Goal: Task Accomplishment & Management: Manage account settings

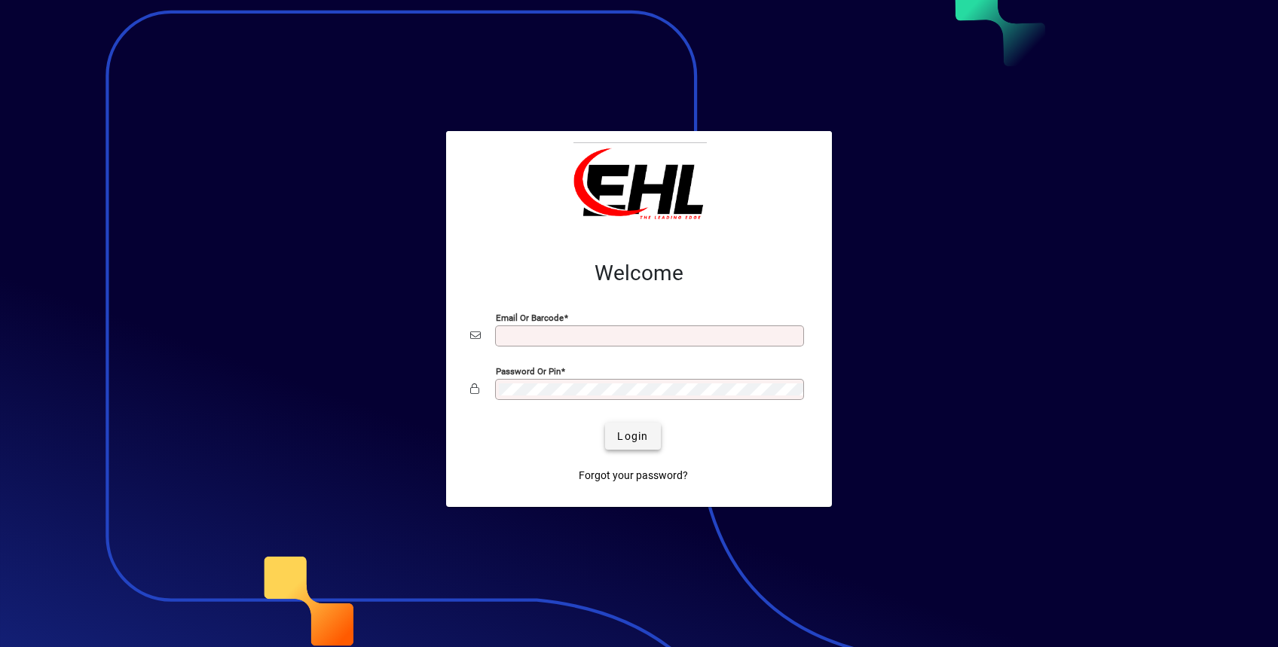
type input "**********"
drag, startPoint x: 639, startPoint y: 441, endPoint x: 651, endPoint y: 452, distance: 16.5
click at [639, 441] on span "Login" at bounding box center [632, 437] width 31 height 16
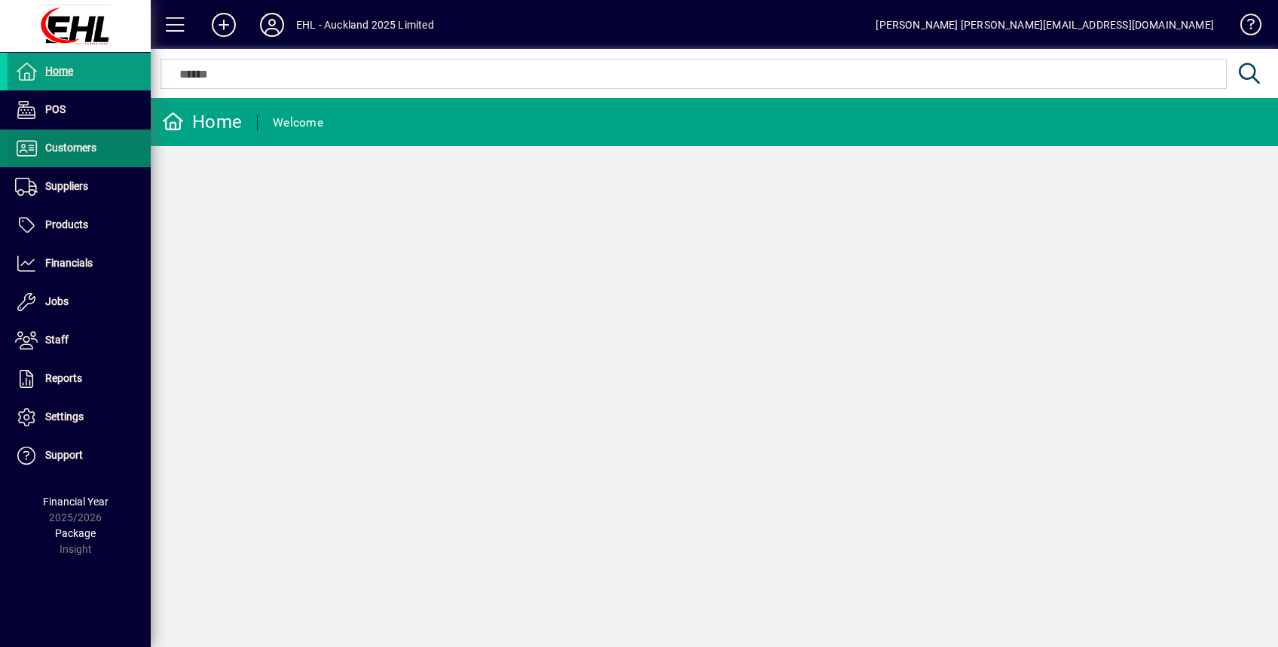
click at [64, 151] on span "Customers" at bounding box center [70, 148] width 51 height 12
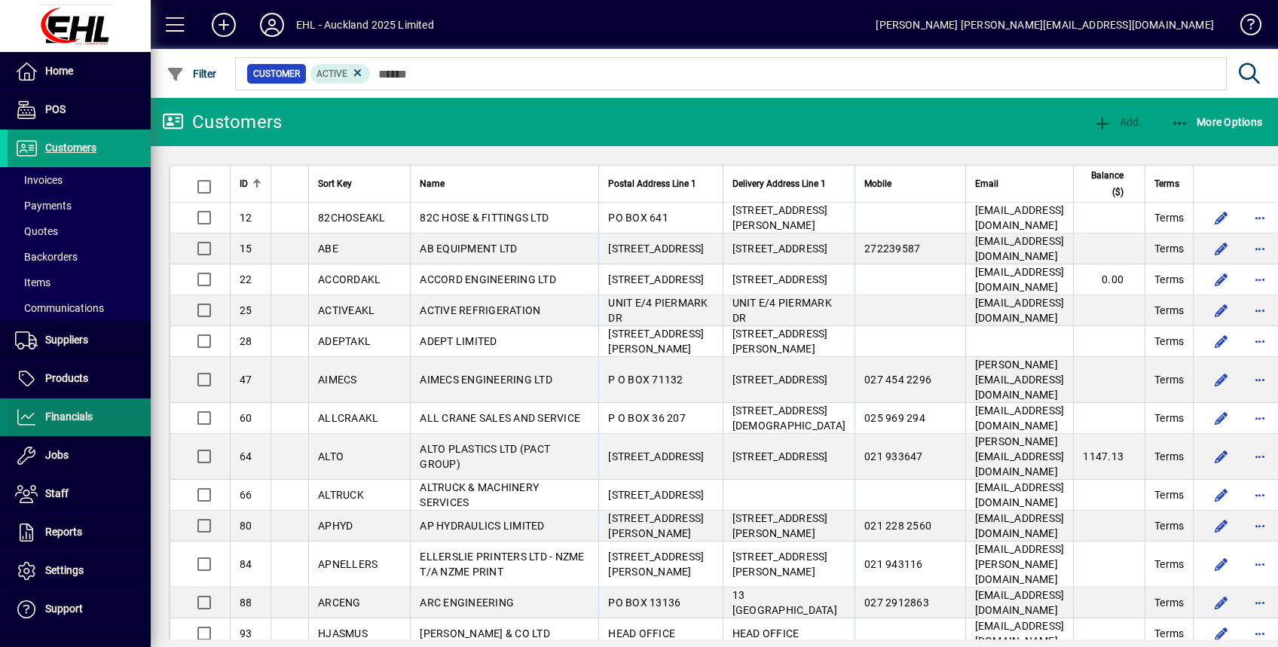
click at [77, 426] on span "Financials" at bounding box center [50, 417] width 85 height 18
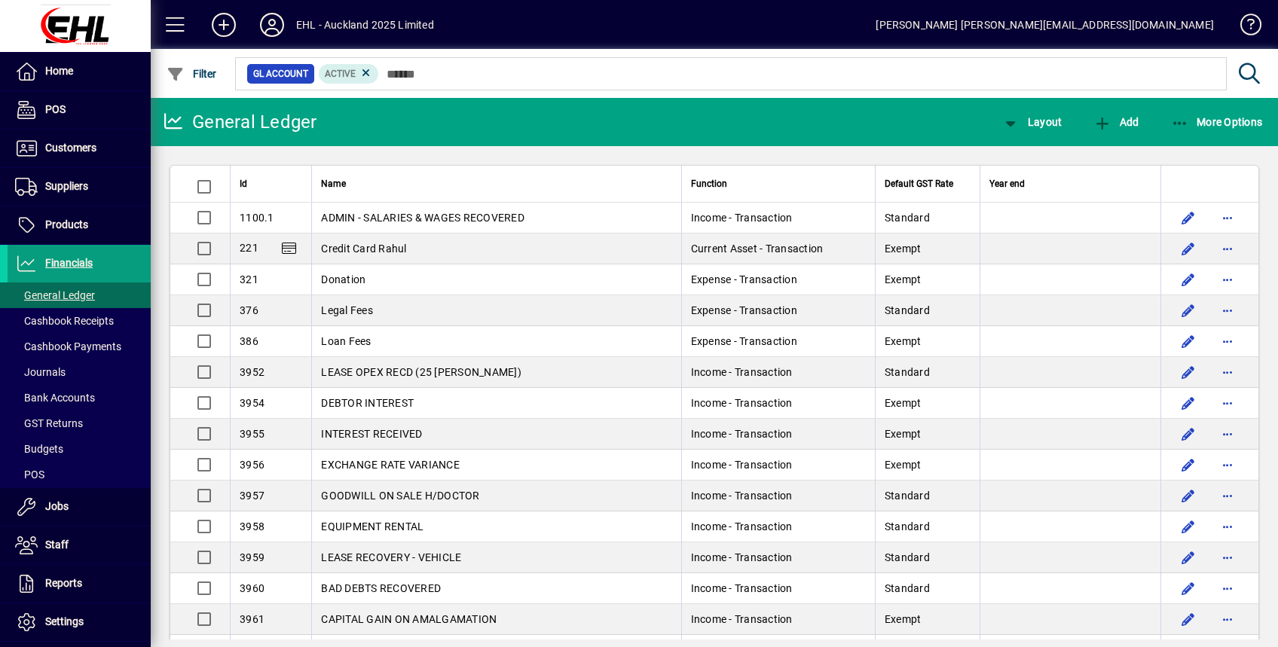
click at [60, 393] on span "Bank Accounts" at bounding box center [55, 398] width 80 height 12
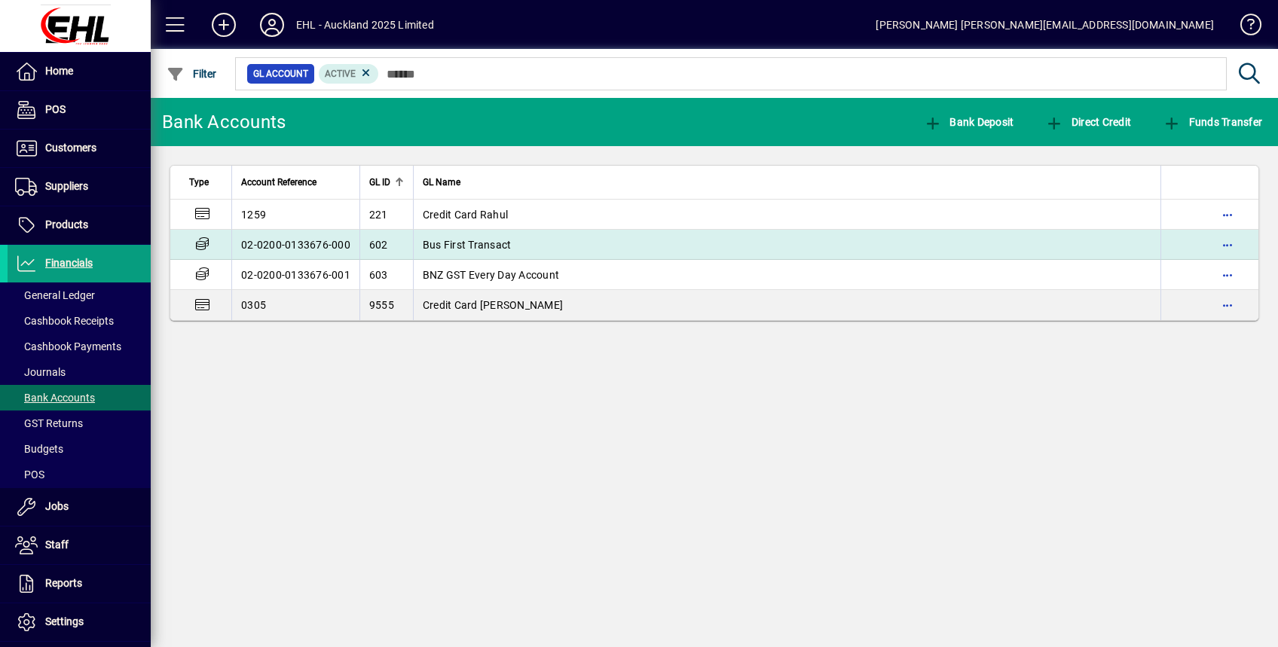
click at [478, 241] on span "Bus First Transact" at bounding box center [467, 245] width 89 height 12
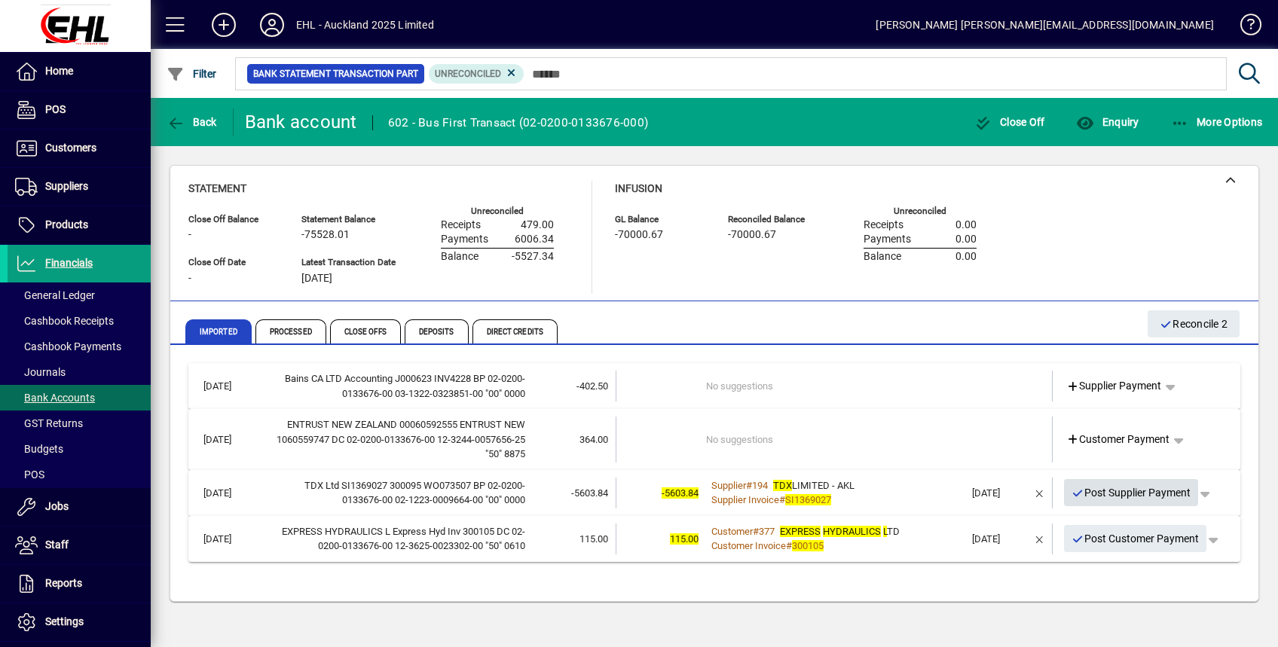
click at [1117, 489] on span "Post Supplier Payment" at bounding box center [1131, 493] width 120 height 25
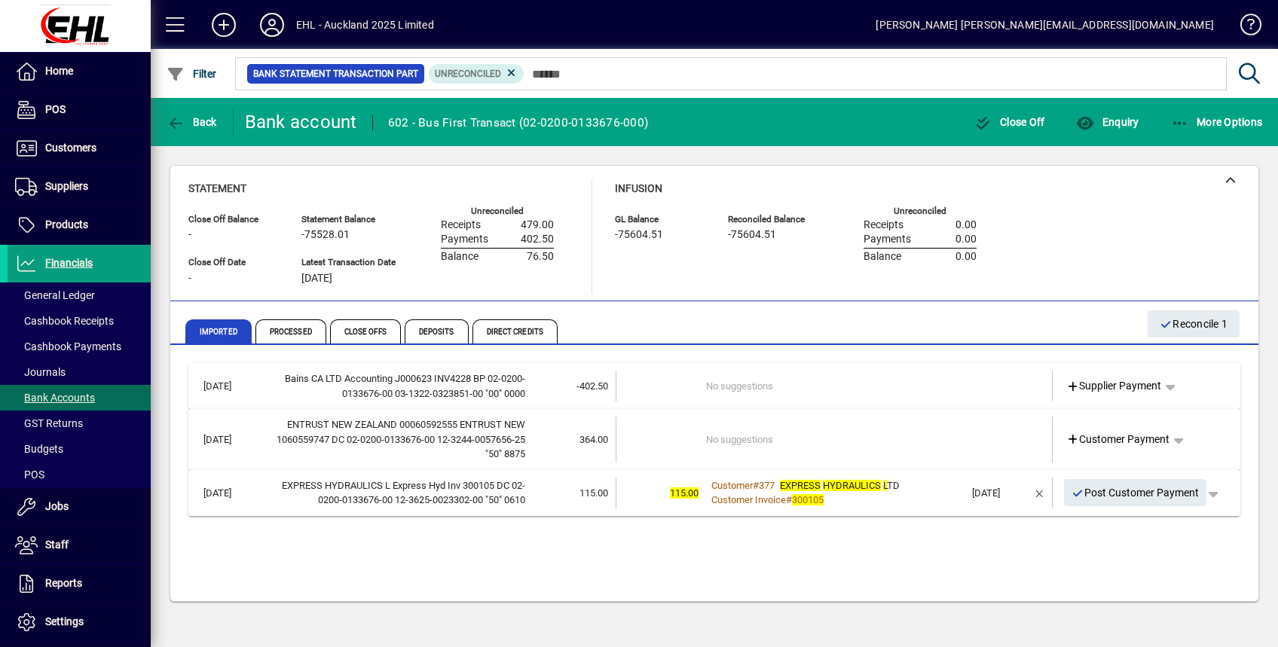
click at [1125, 488] on span "Post Customer Payment" at bounding box center [1135, 493] width 128 height 25
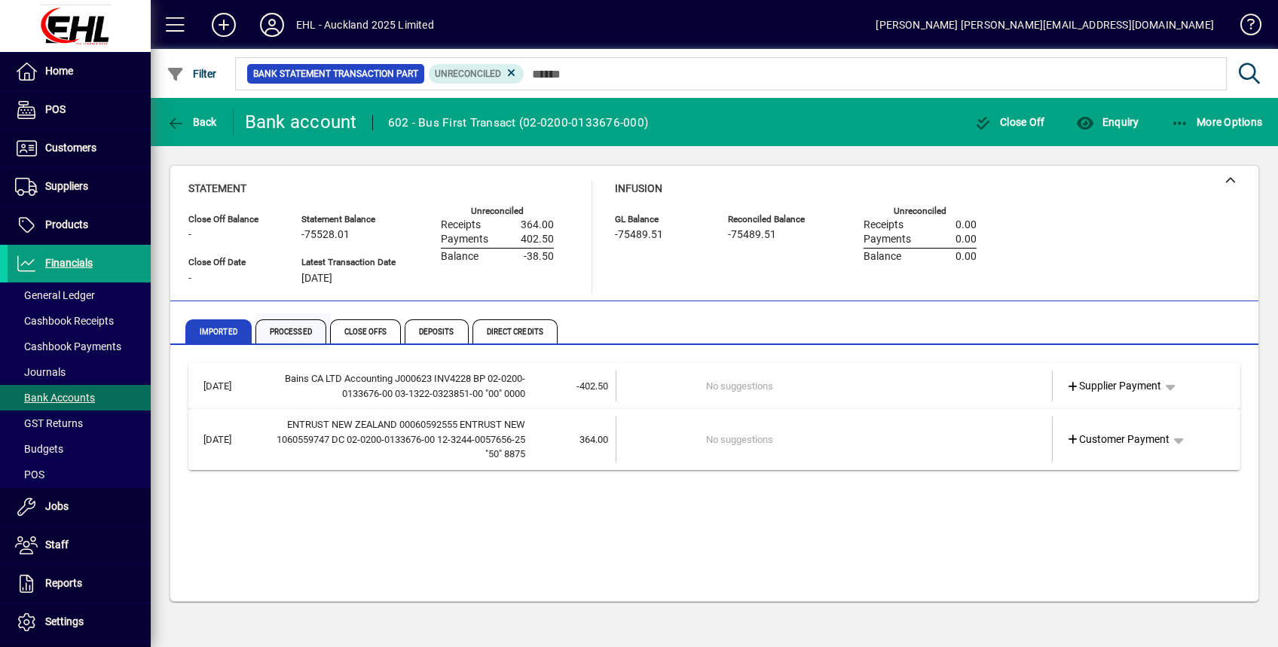
click at [290, 329] on span "Processed" at bounding box center [290, 331] width 71 height 24
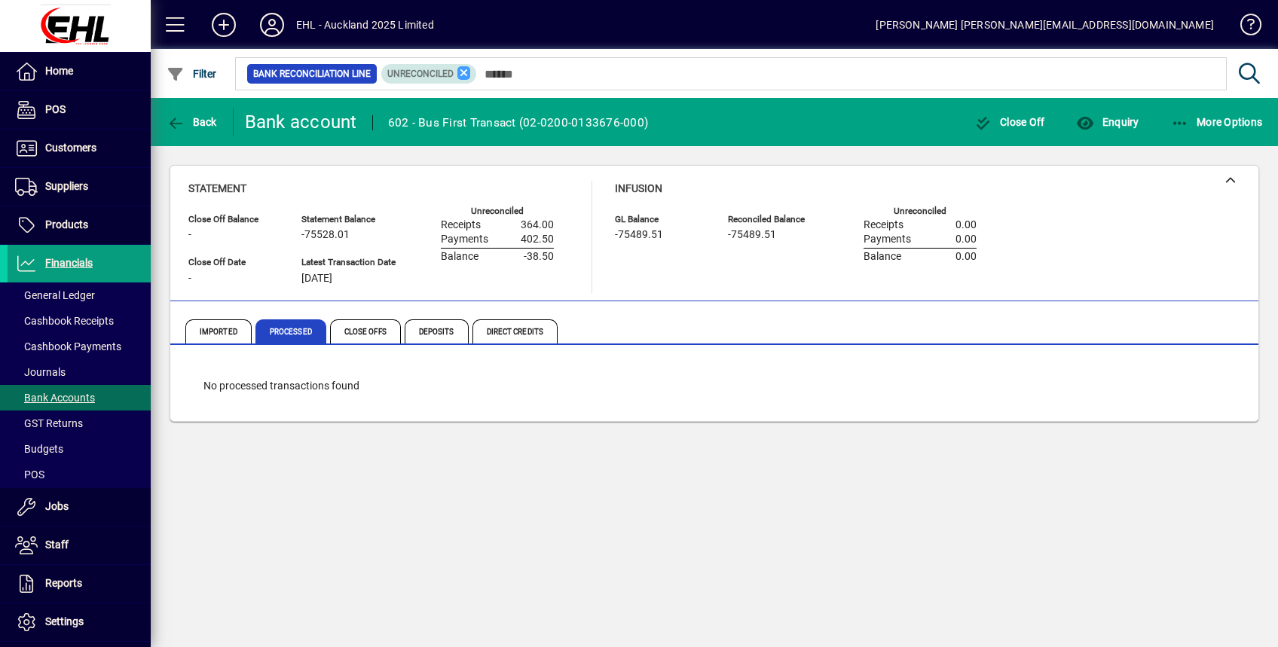
click at [463, 69] on icon at bounding box center [464, 73] width 14 height 14
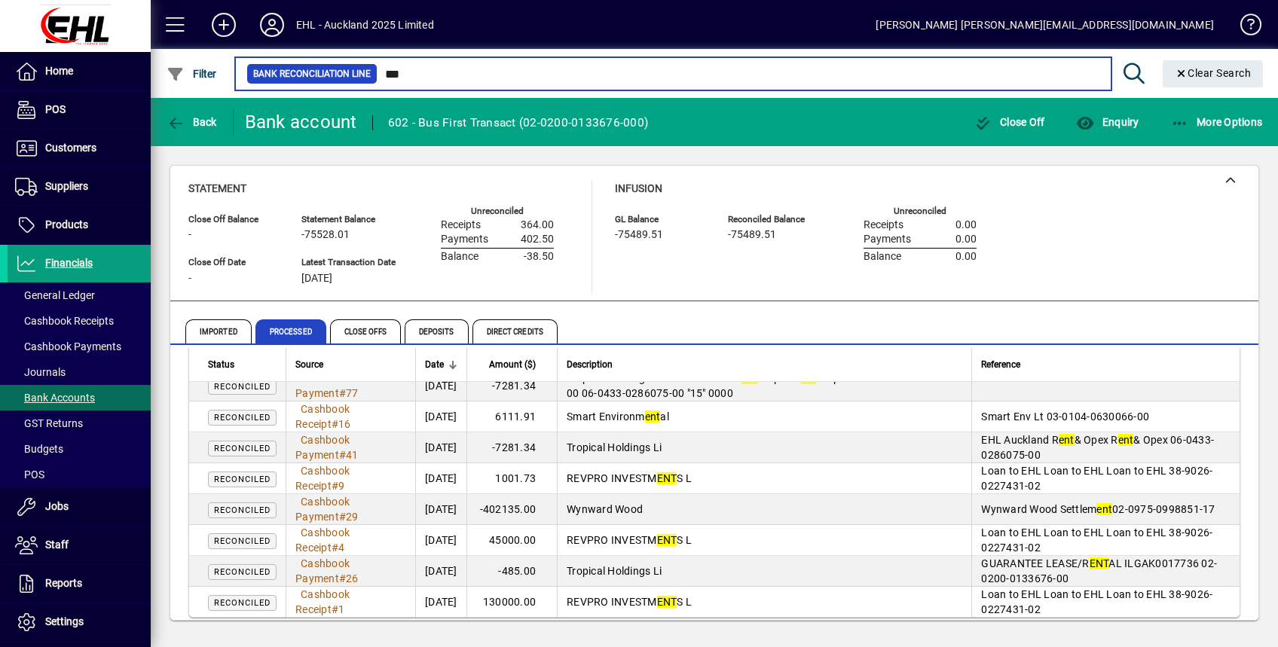
scroll to position [868, 0]
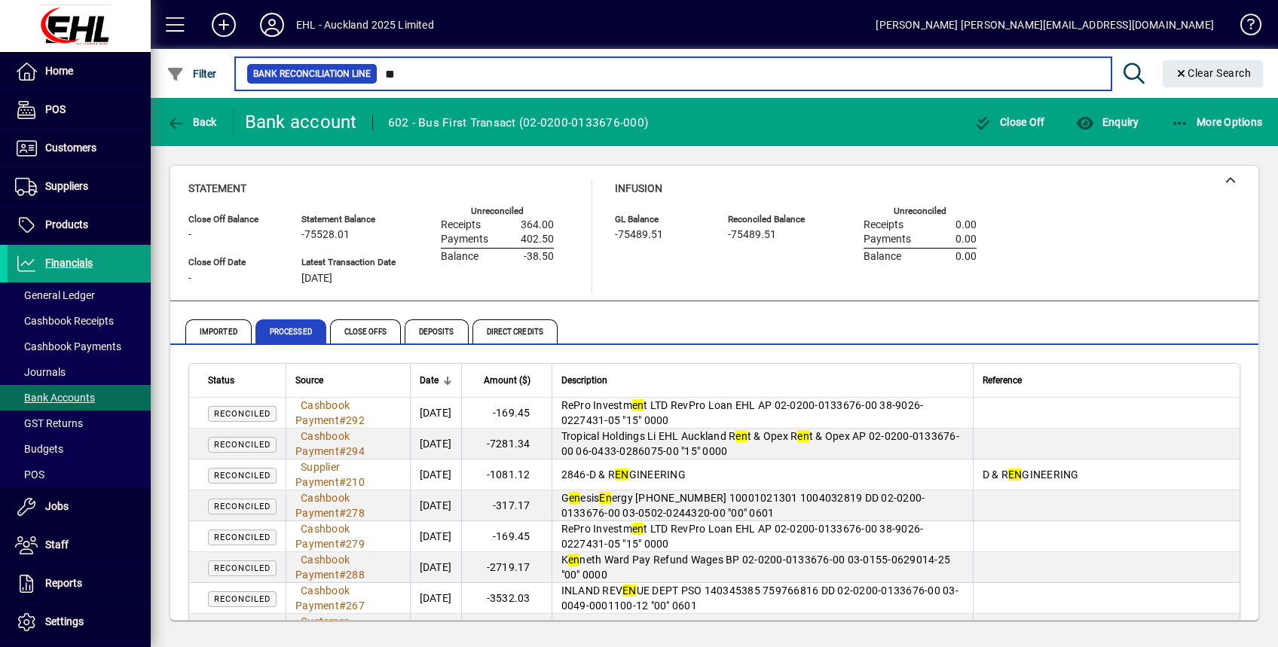
type input "*"
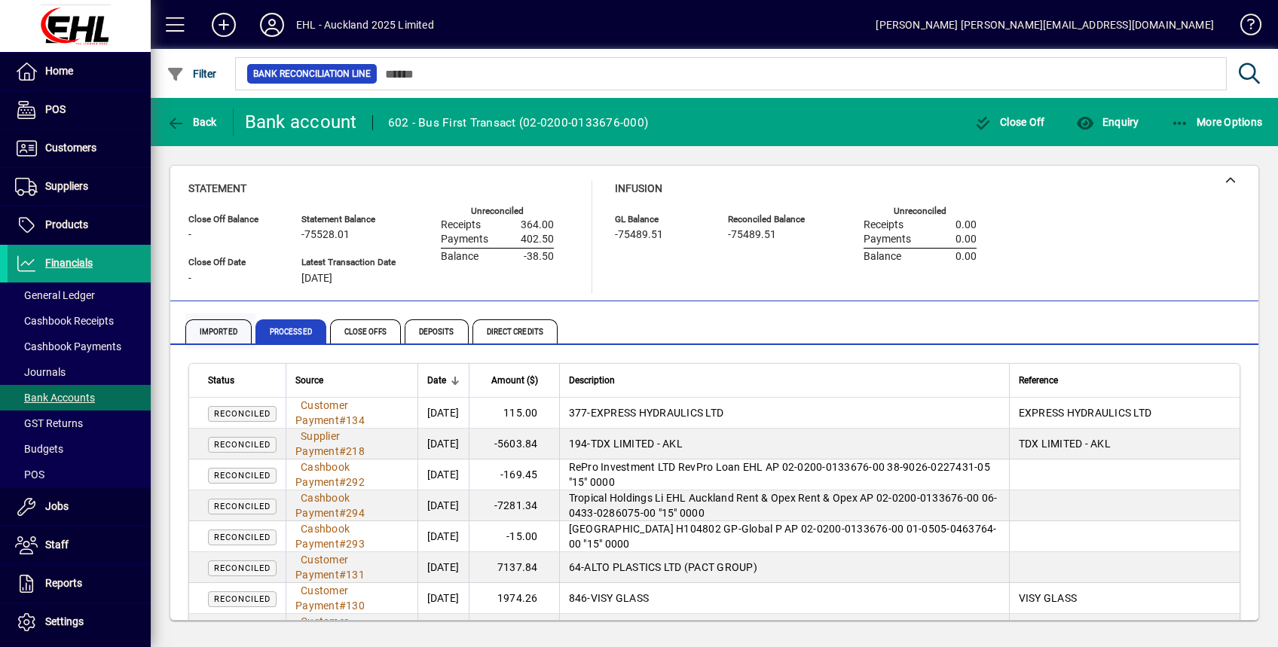
click at [209, 330] on span "Imported" at bounding box center [218, 331] width 66 height 24
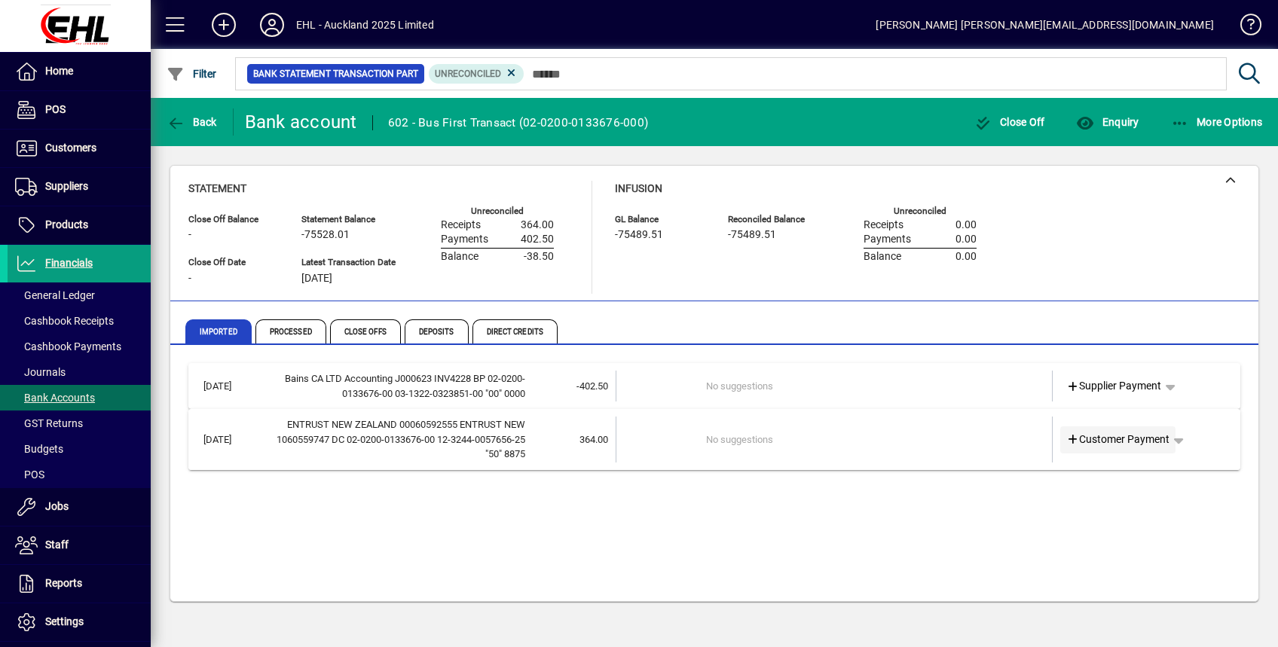
click at [1071, 440] on icon at bounding box center [1073, 440] width 14 height 11
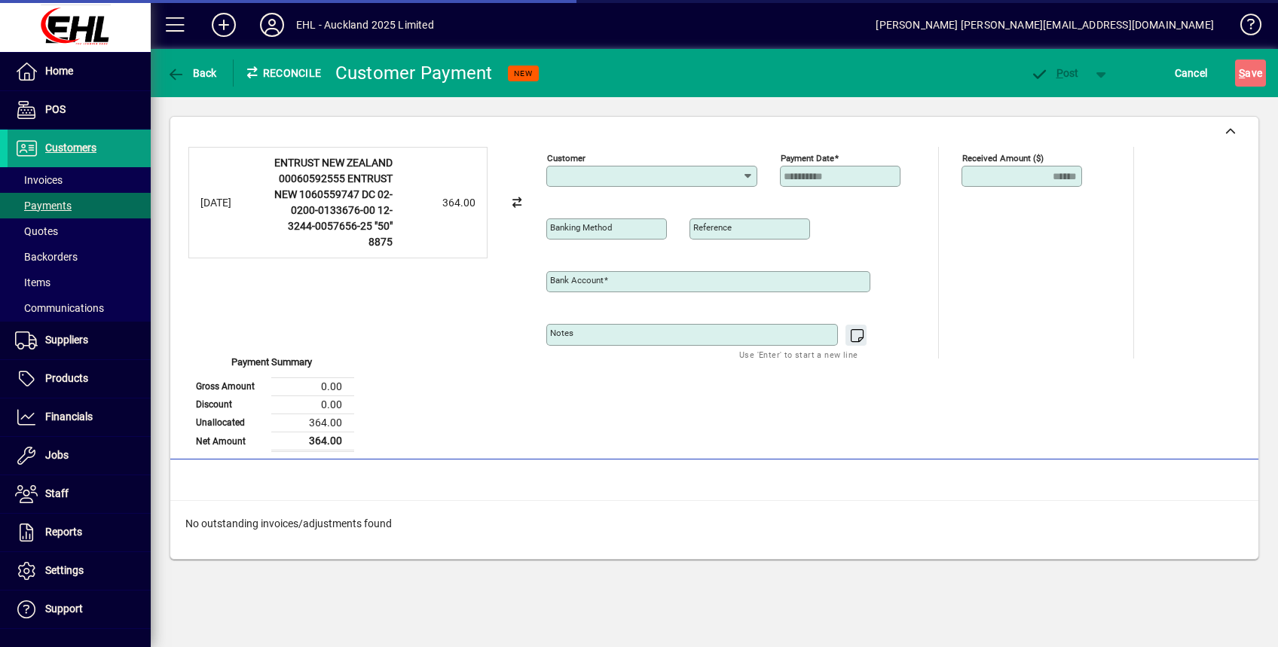
type input "**********"
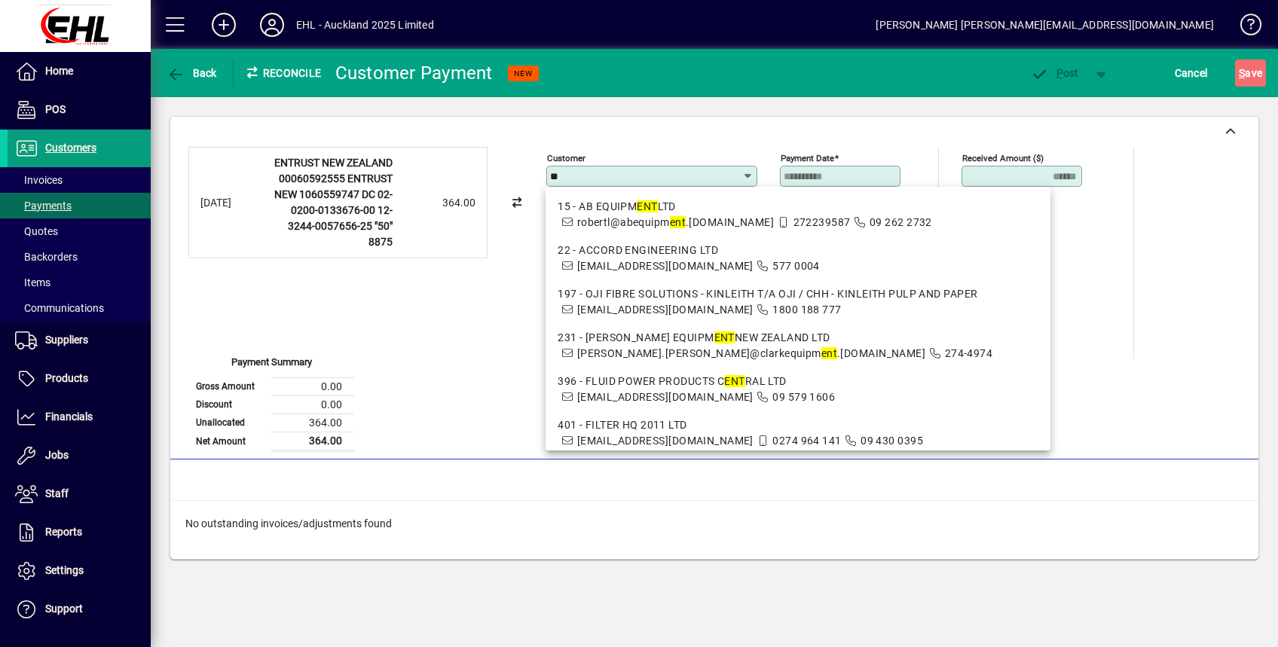
type input "*"
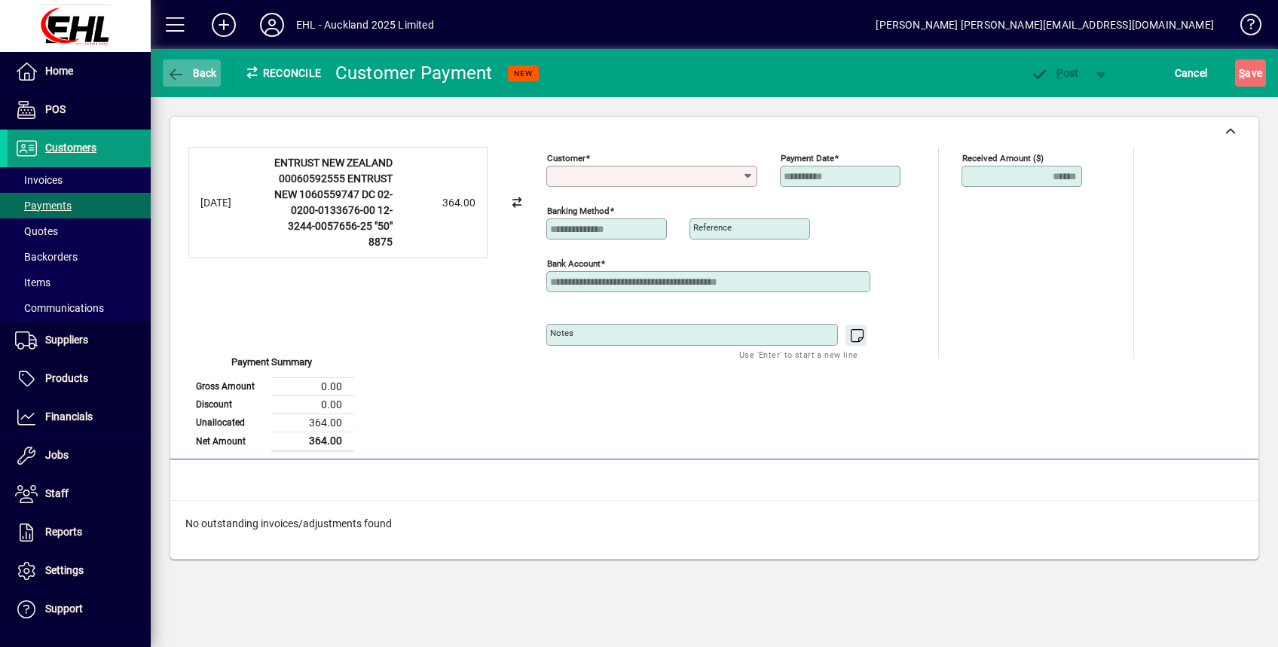
click at [189, 66] on span "button" at bounding box center [192, 73] width 58 height 36
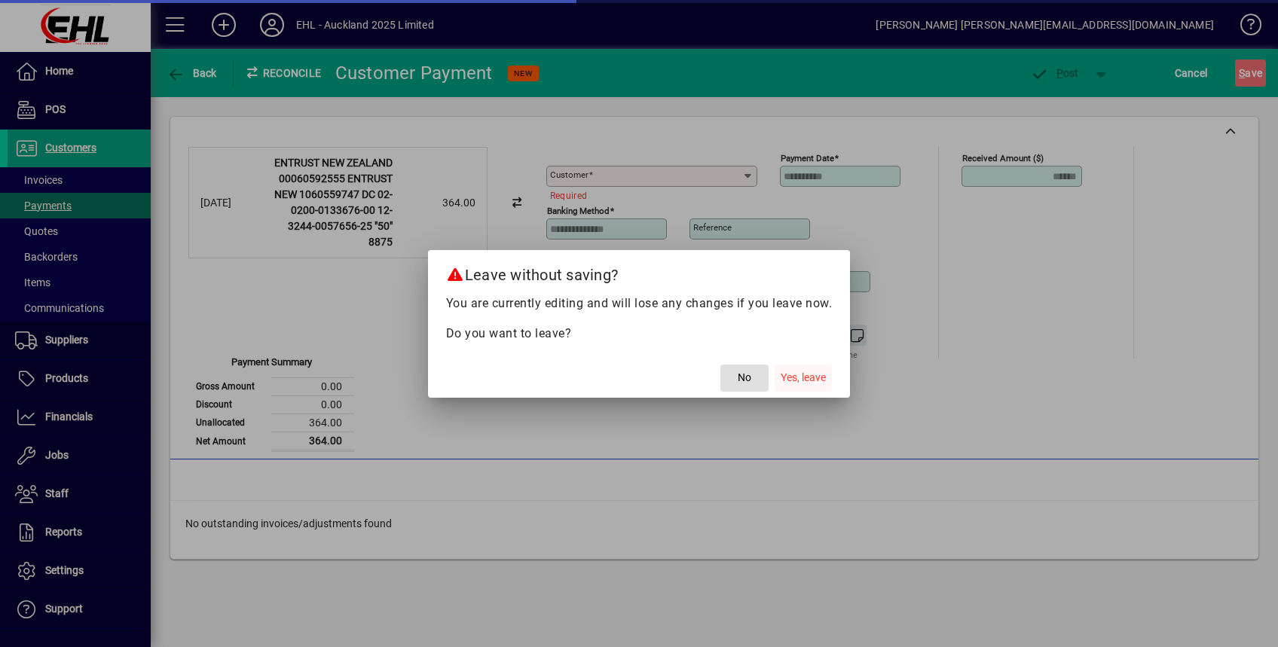
click at [799, 379] on span "Yes, leave" at bounding box center [802, 378] width 45 height 16
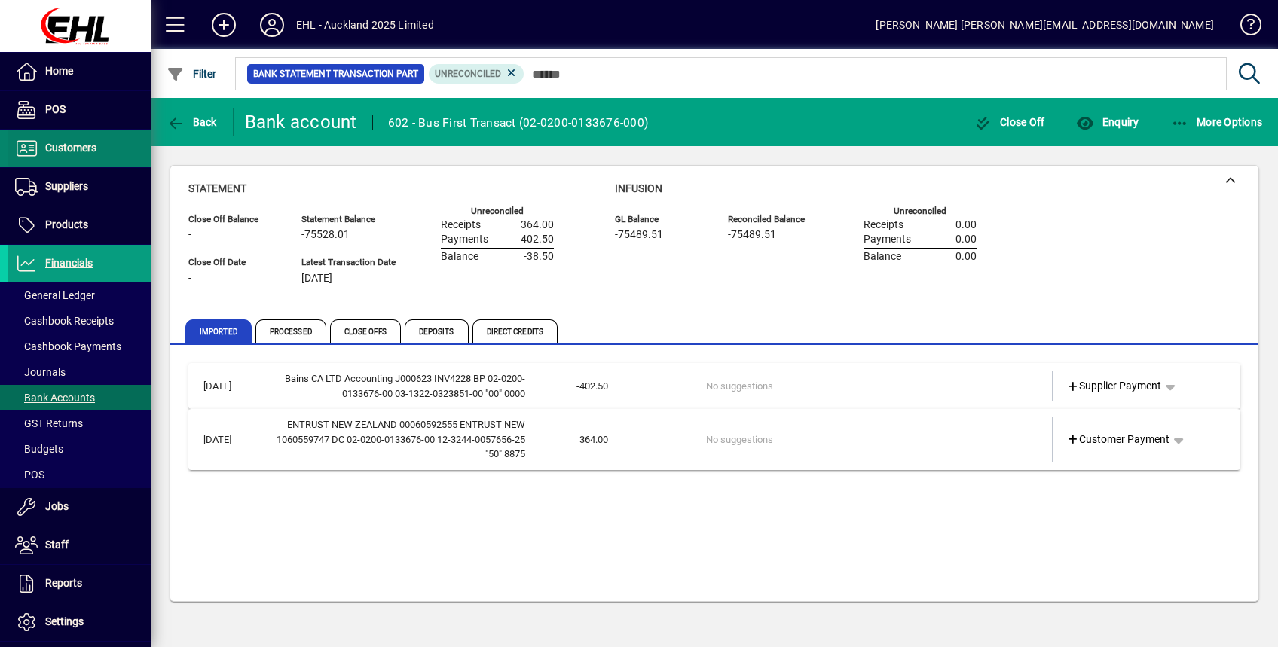
click at [78, 151] on span "Customers" at bounding box center [70, 148] width 51 height 12
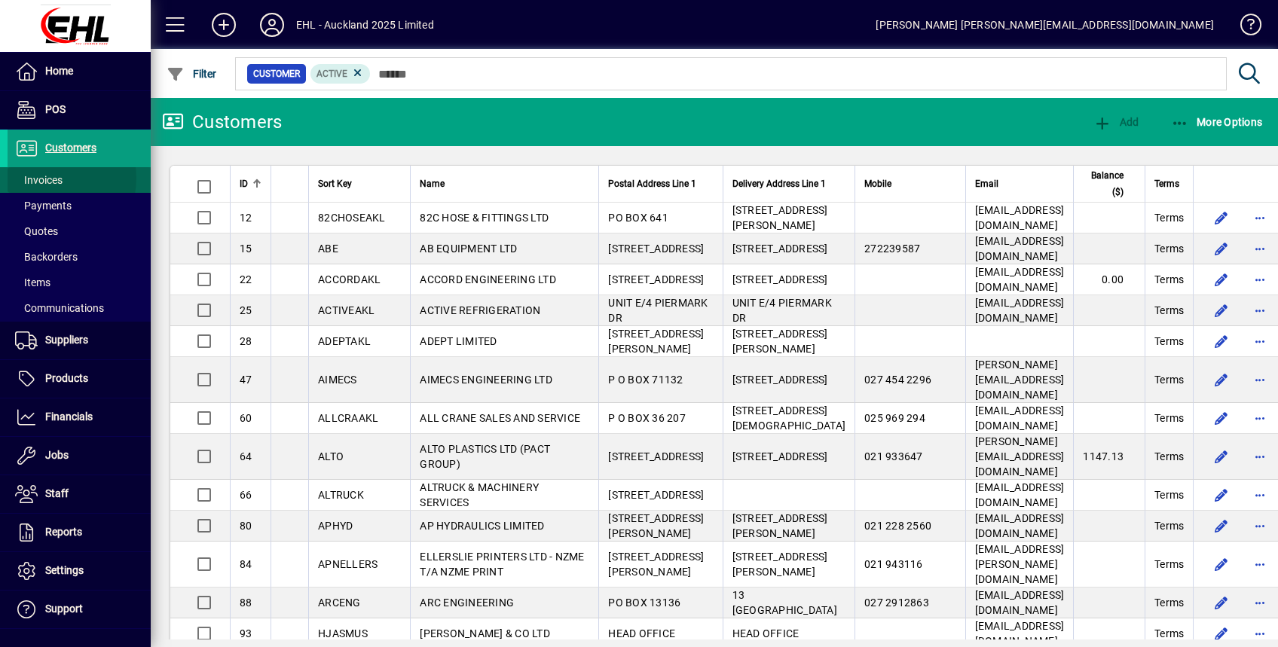
click at [53, 178] on span "Invoices" at bounding box center [38, 180] width 47 height 12
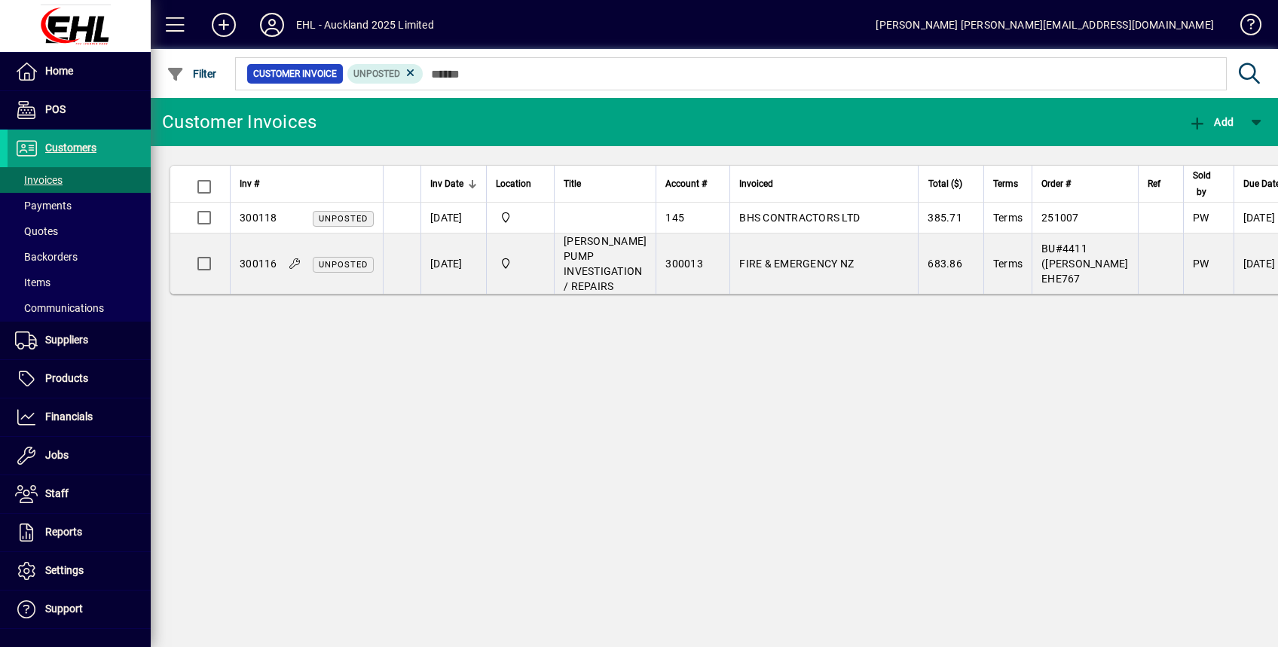
click at [412, 69] on icon at bounding box center [411, 73] width 14 height 14
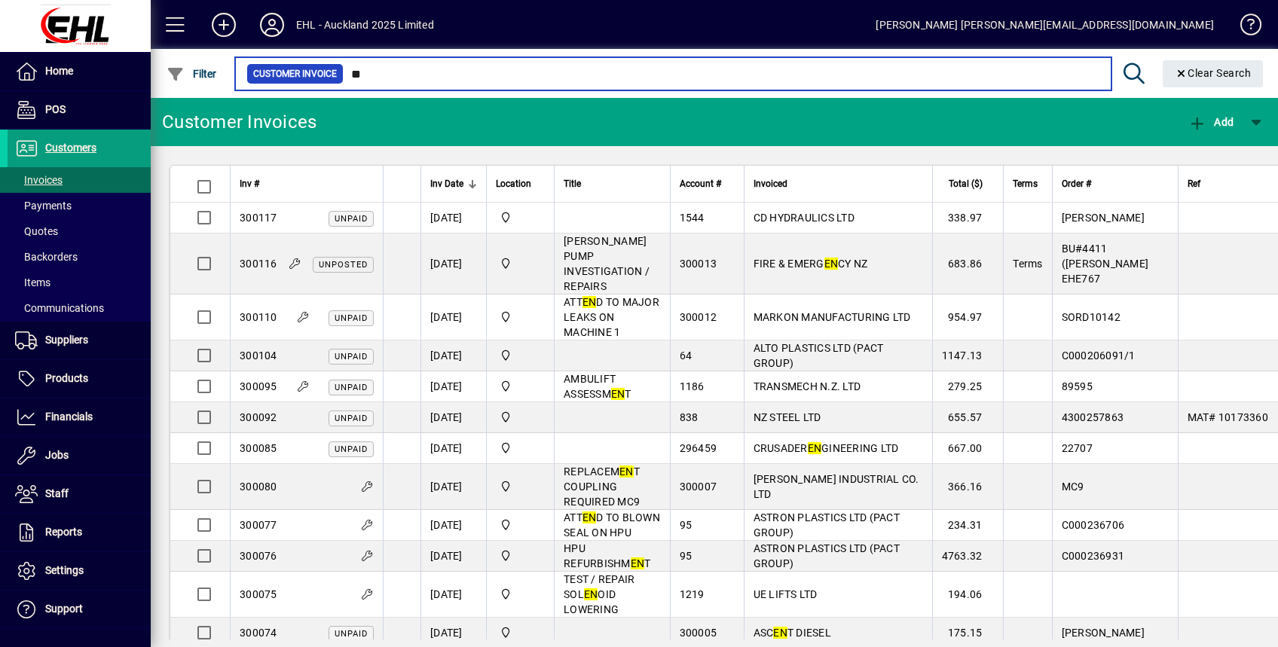
type input "*"
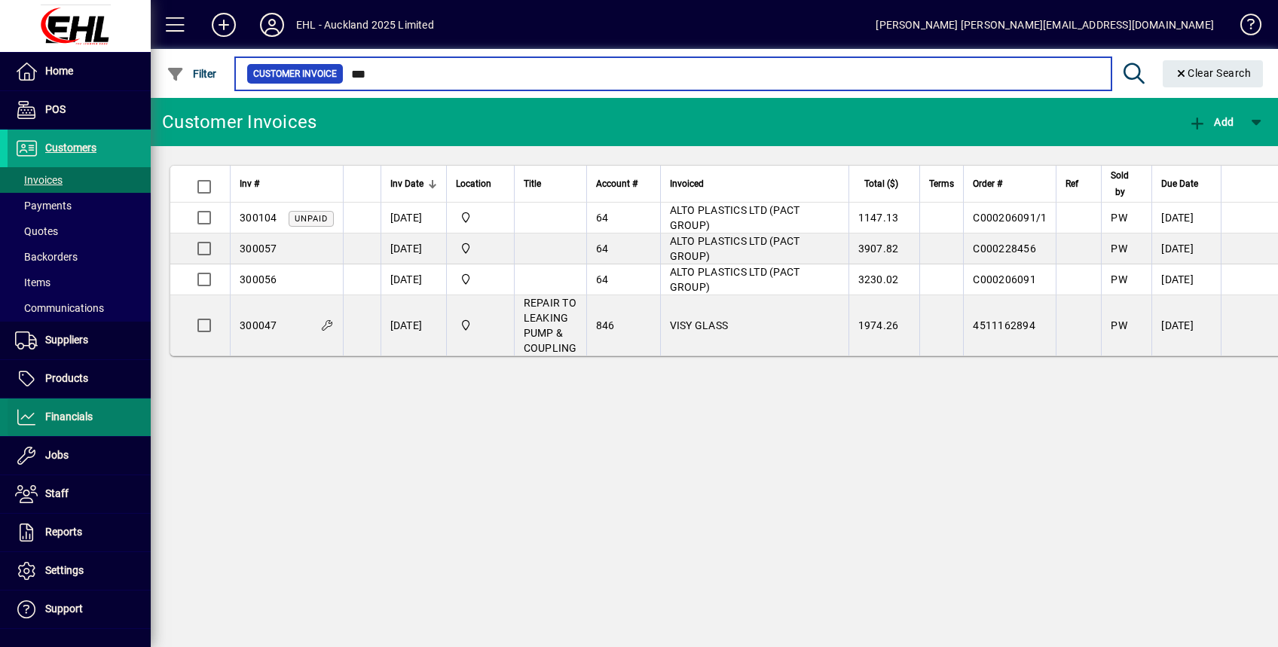
type input "***"
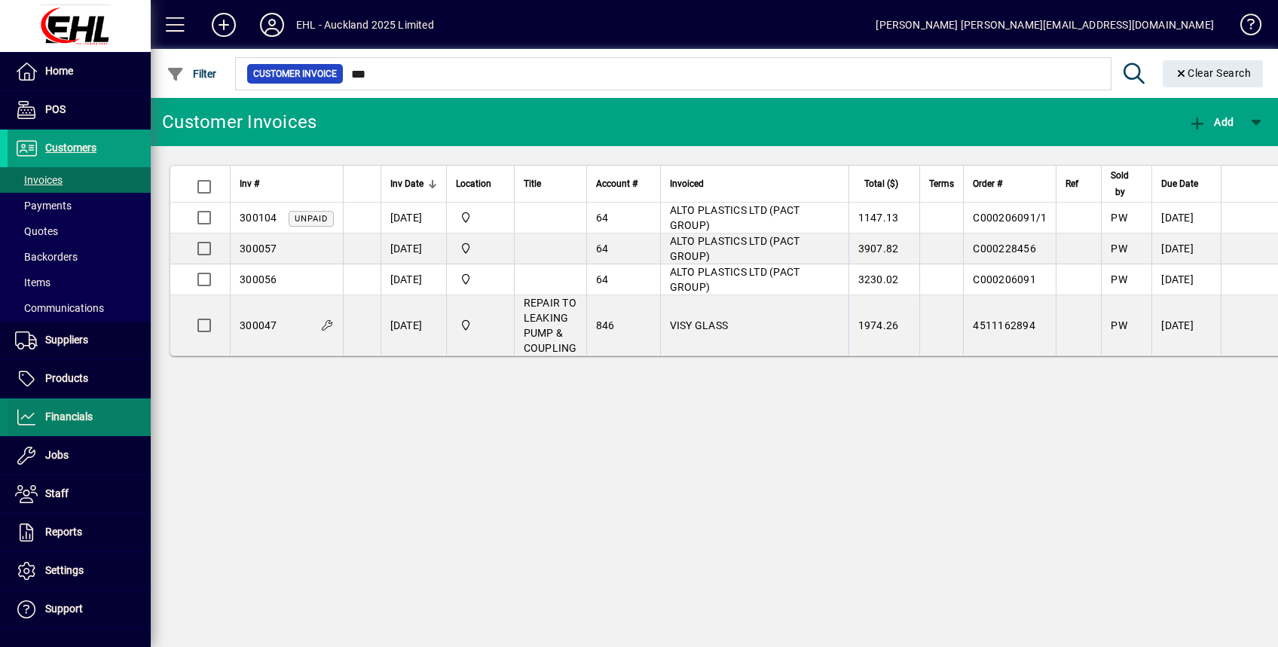
drag, startPoint x: 80, startPoint y: 414, endPoint x: 129, endPoint y: 421, distance: 49.4
click at [80, 414] on span "Financials" at bounding box center [68, 417] width 47 height 12
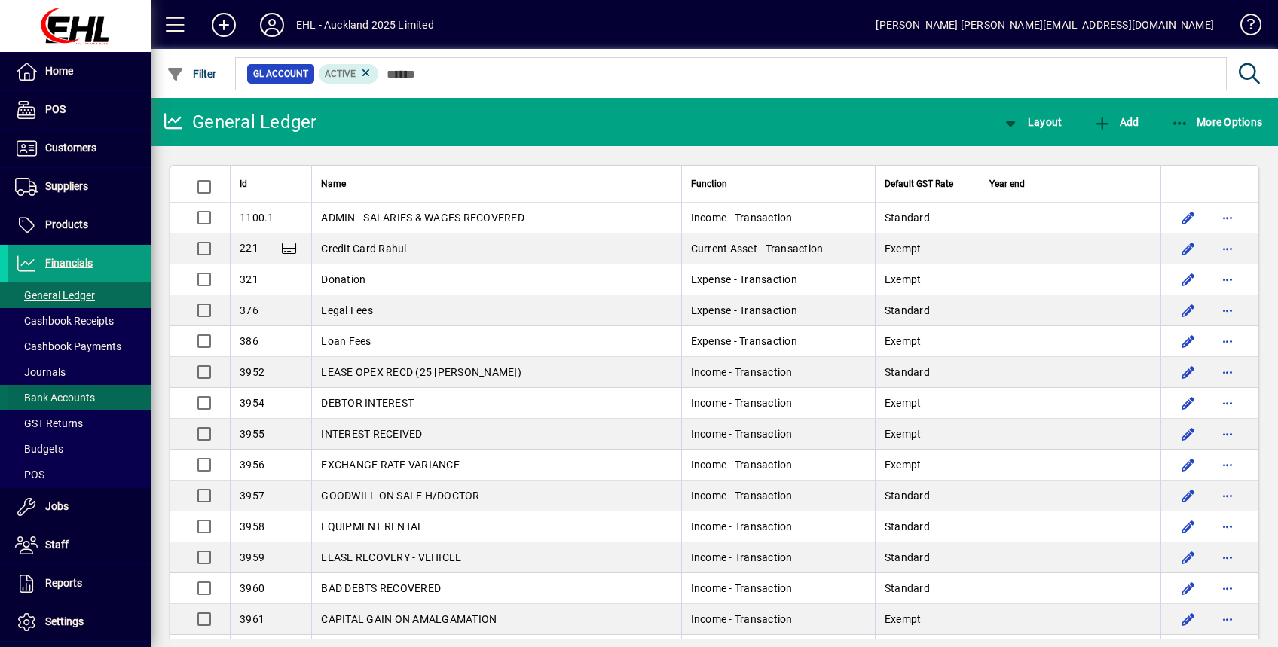
click at [53, 403] on span "Bank Accounts" at bounding box center [55, 398] width 80 height 12
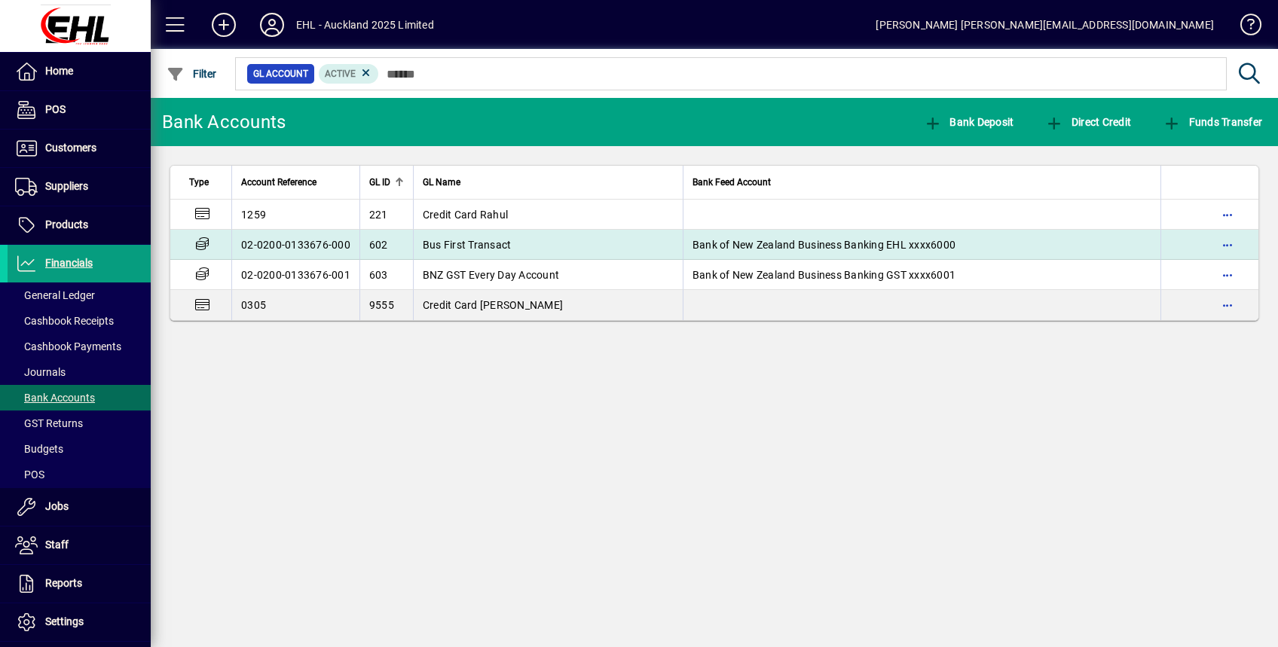
click at [500, 234] on td "Bus First Transact" at bounding box center [548, 245] width 270 height 30
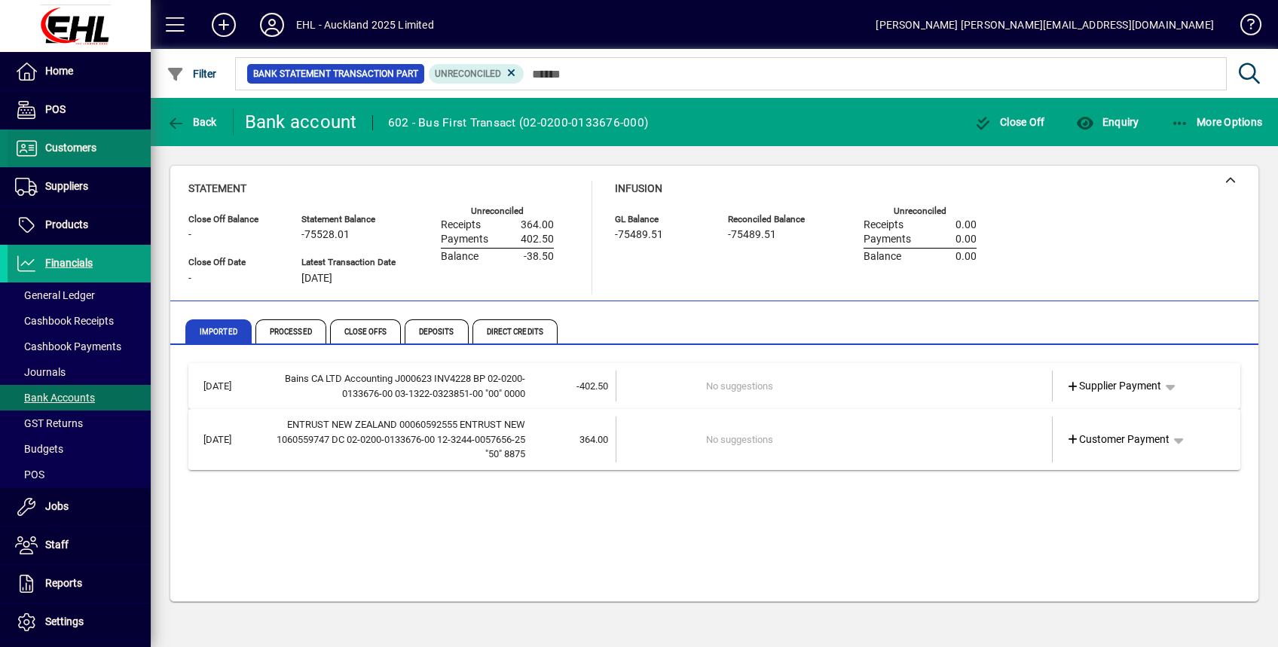
click at [63, 151] on span "Customers" at bounding box center [70, 148] width 51 height 12
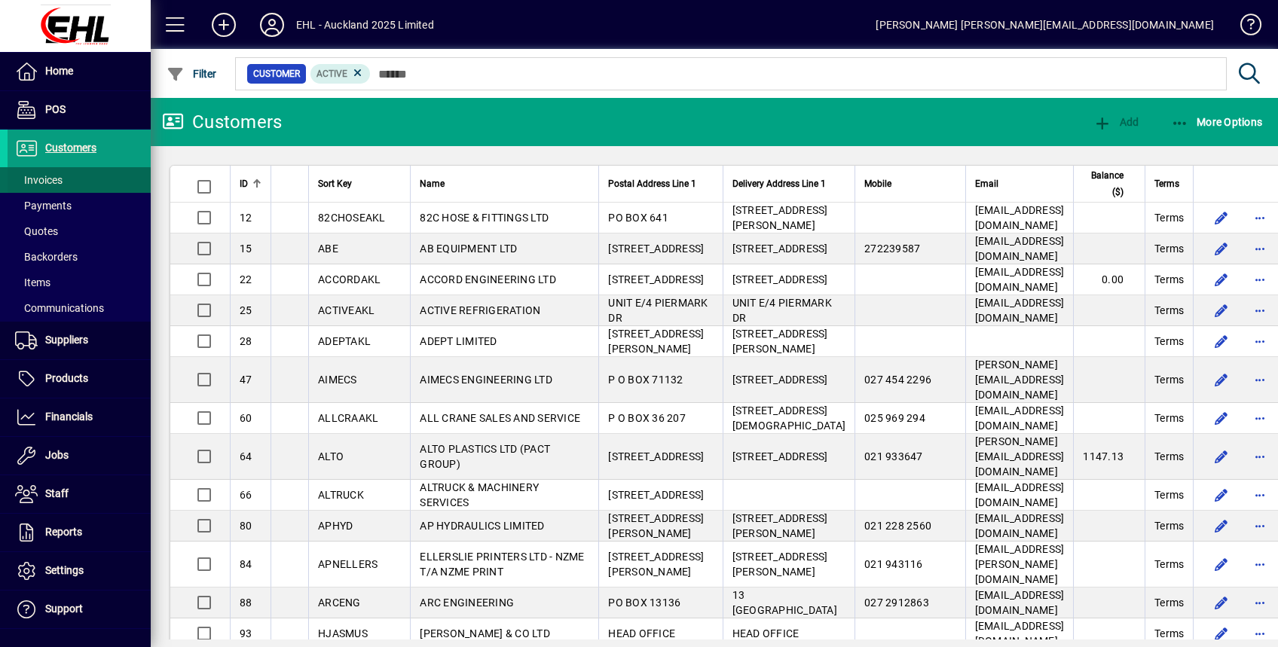
click at [44, 180] on span "Invoices" at bounding box center [38, 180] width 47 height 12
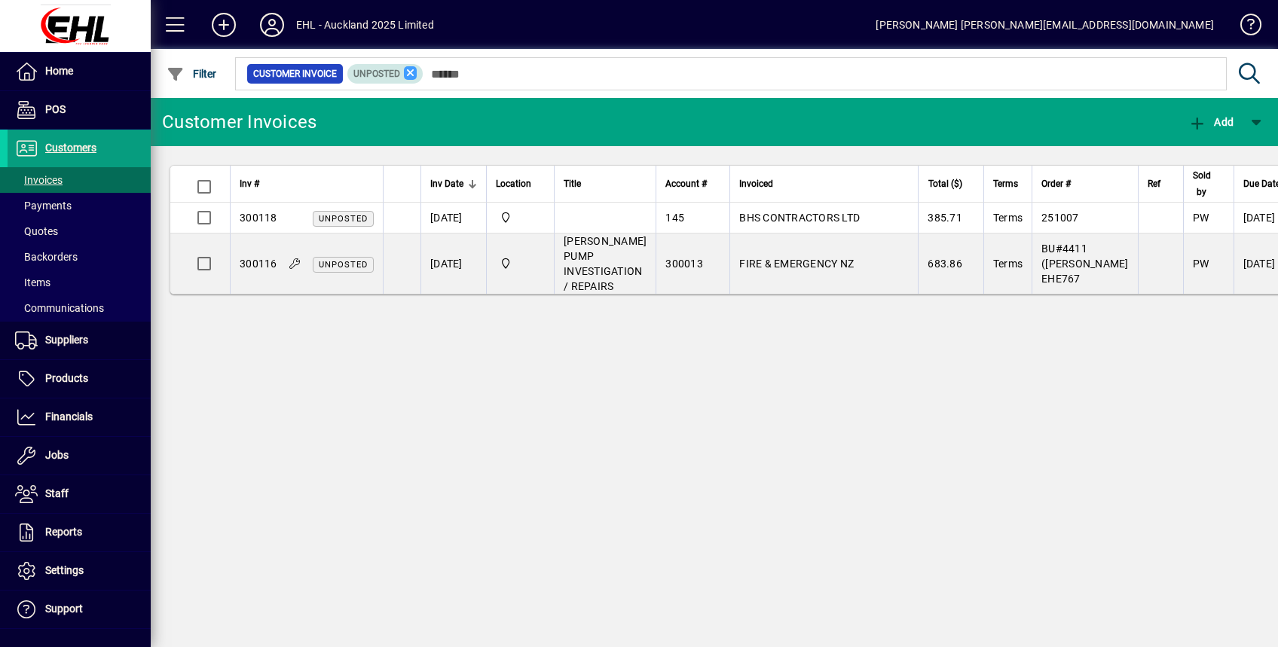
click at [405, 72] on icon at bounding box center [411, 73] width 14 height 14
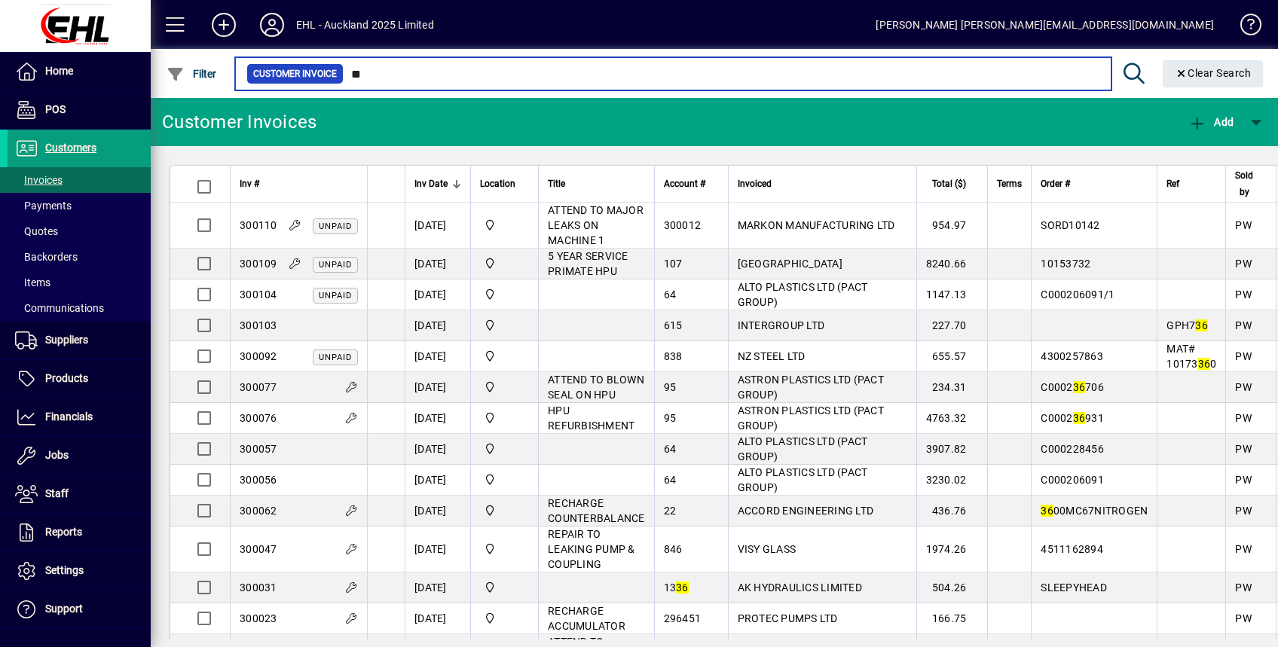
type input "*"
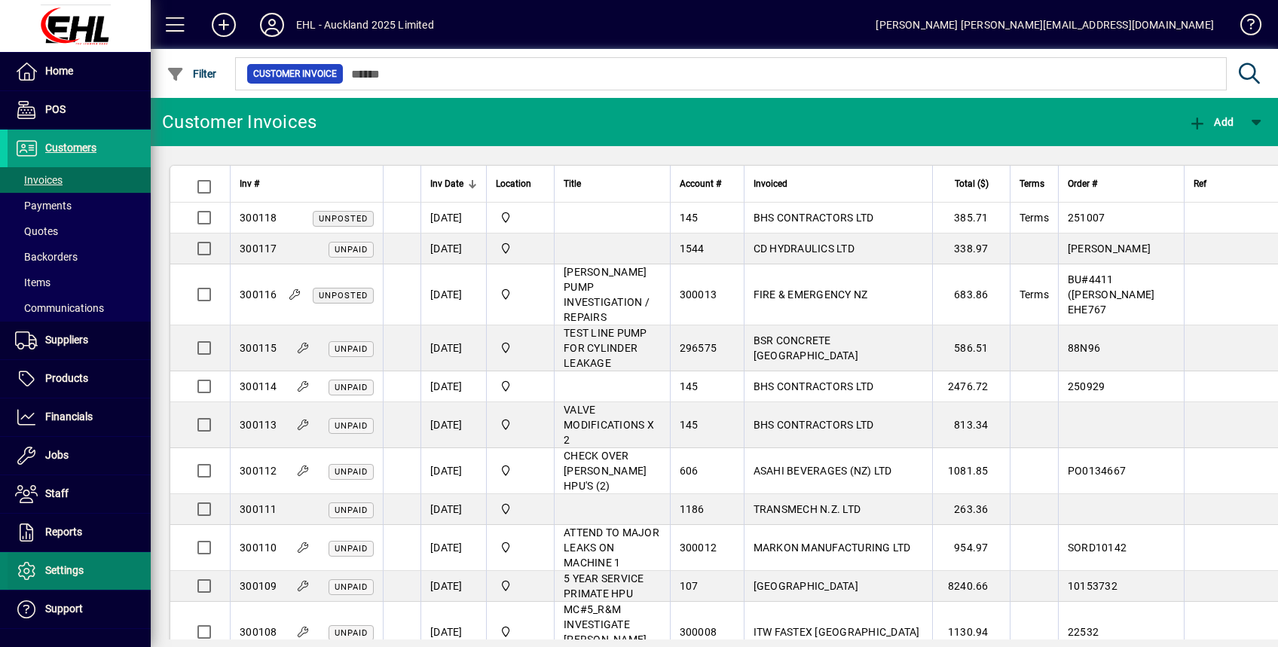
click at [54, 570] on span "Settings" at bounding box center [64, 570] width 38 height 12
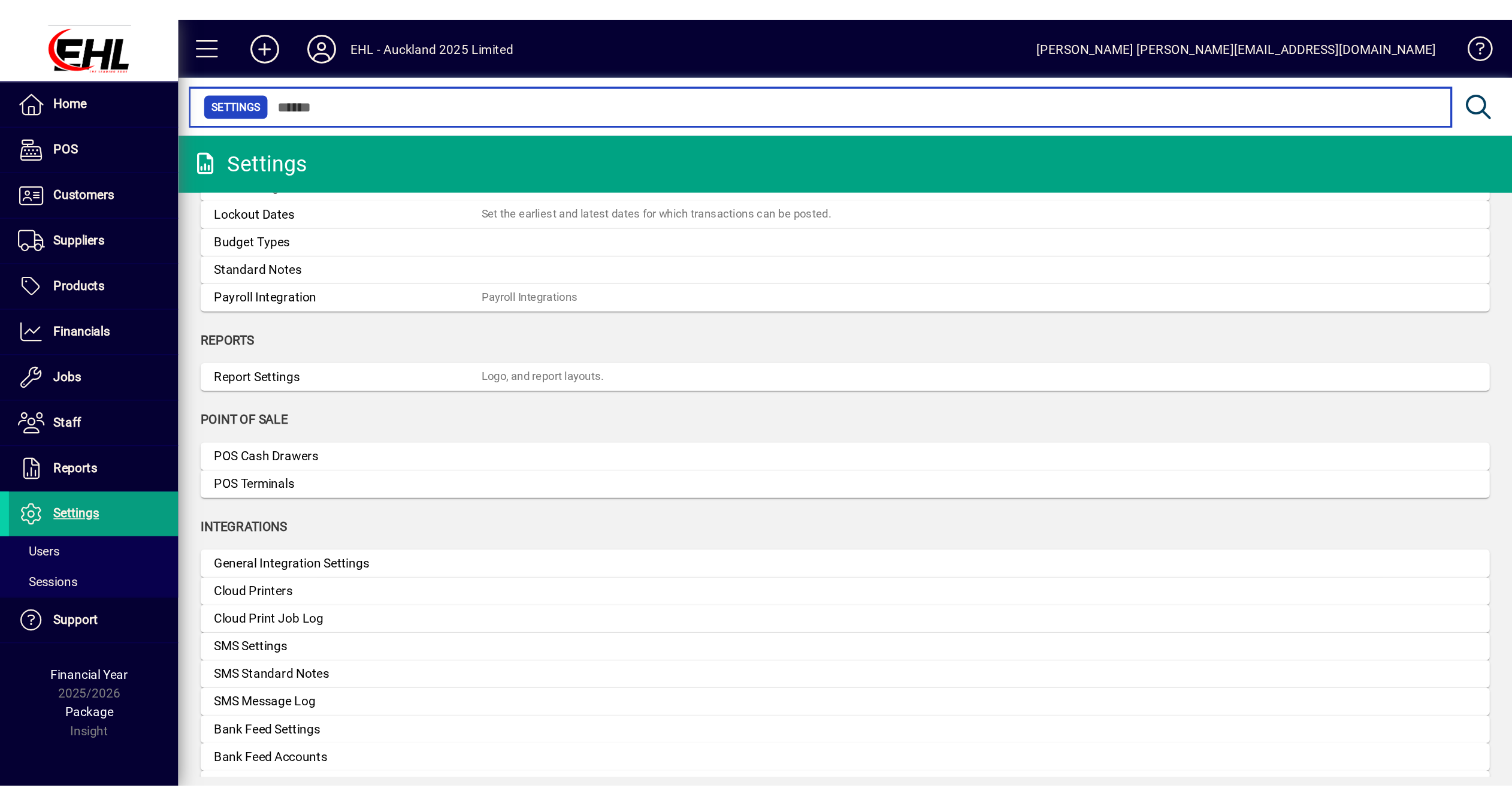
scroll to position [374, 0]
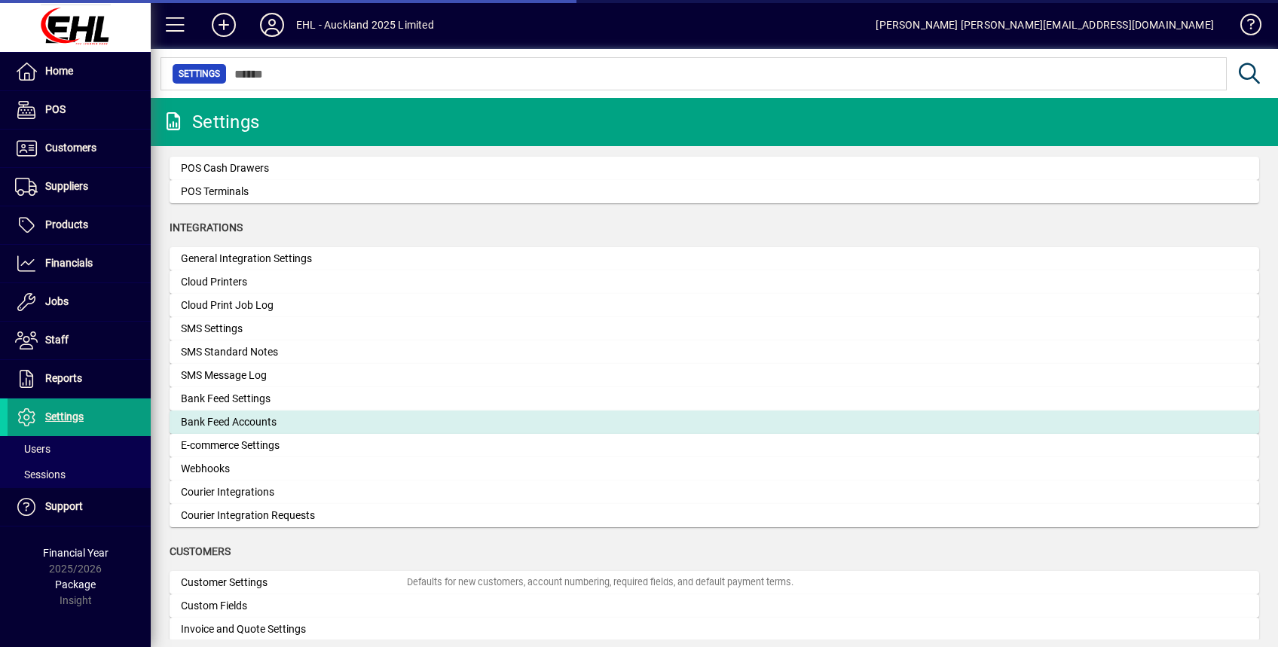
click at [215, 423] on div "Bank Feed Accounts" at bounding box center [294, 422] width 226 height 16
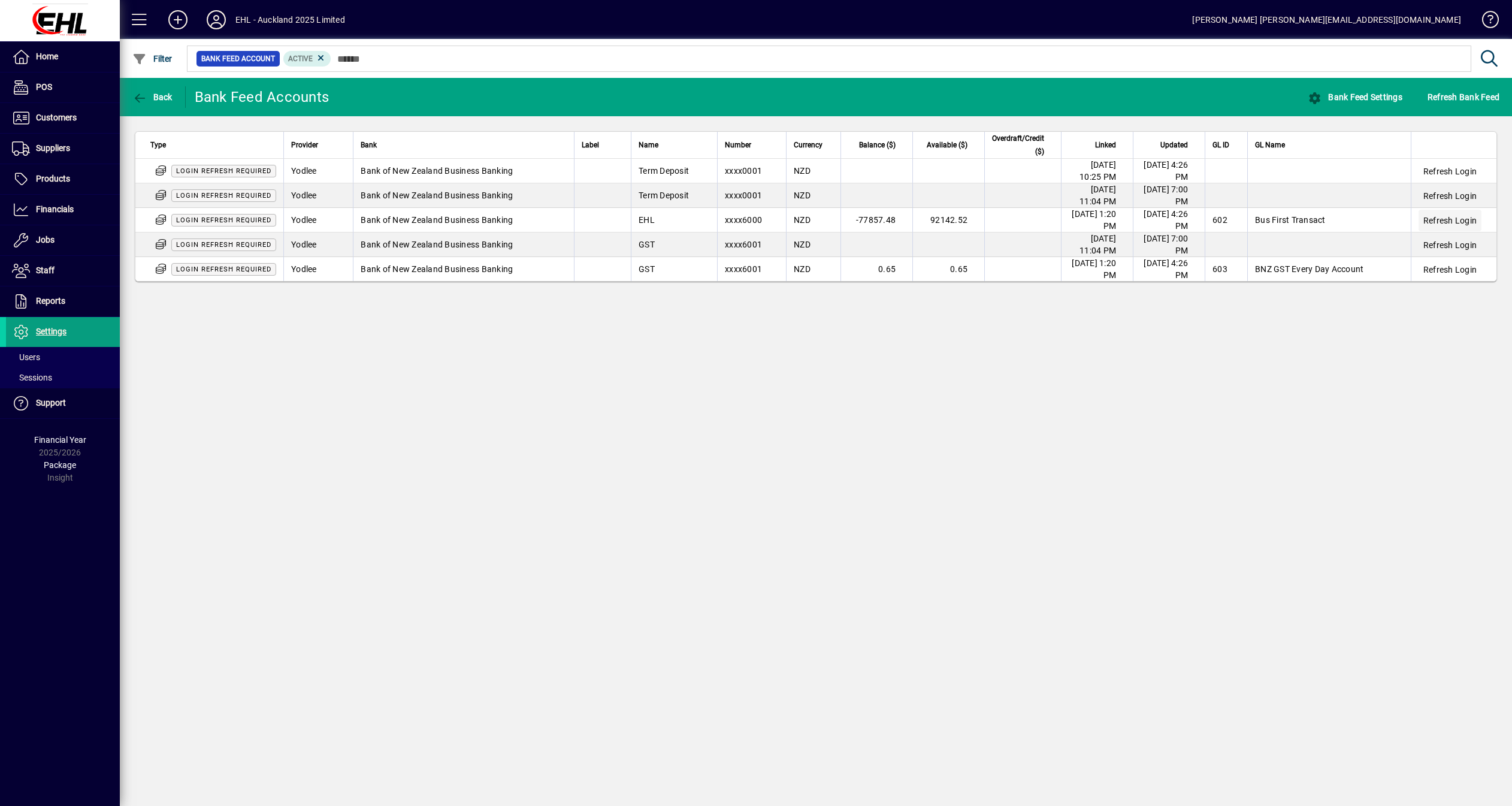
click at [1016, 220] on span "Refresh Login" at bounding box center [1450, 220] width 53 height 12
